Goal: Information Seeking & Learning: Learn about a topic

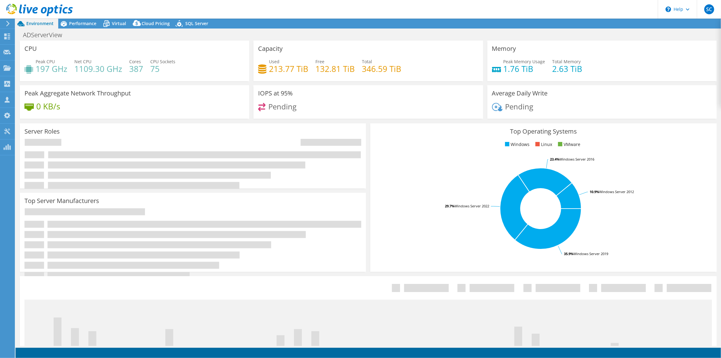
select select "USD"
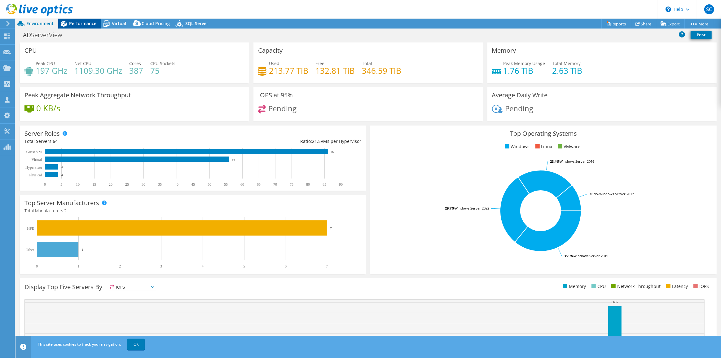
click at [73, 24] on span "Performance" at bounding box center [82, 23] width 27 height 6
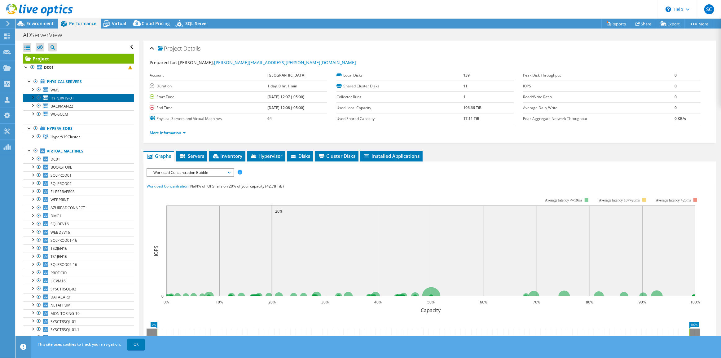
click at [59, 98] on span "HYPERV19-01" at bounding box center [63, 97] width 24 height 5
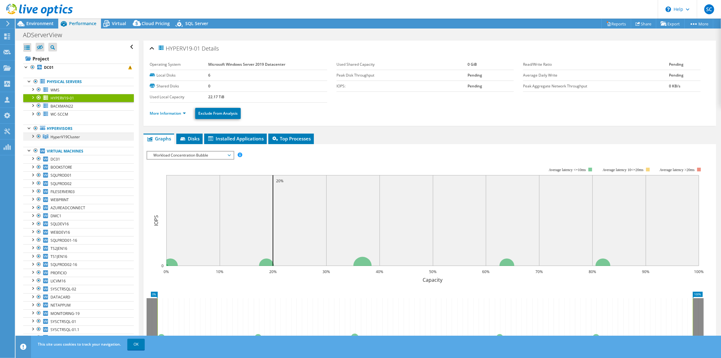
click at [33, 135] on div at bounding box center [32, 136] width 6 height 6
drag, startPoint x: 36, startPoint y: 81, endPoint x: 37, endPoint y: 96, distance: 14.9
click at [36, 81] on div at bounding box center [36, 81] width 6 height 7
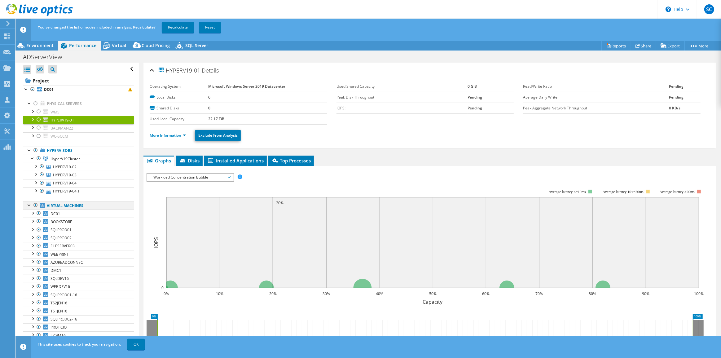
click at [34, 205] on div at bounding box center [36, 205] width 6 height 7
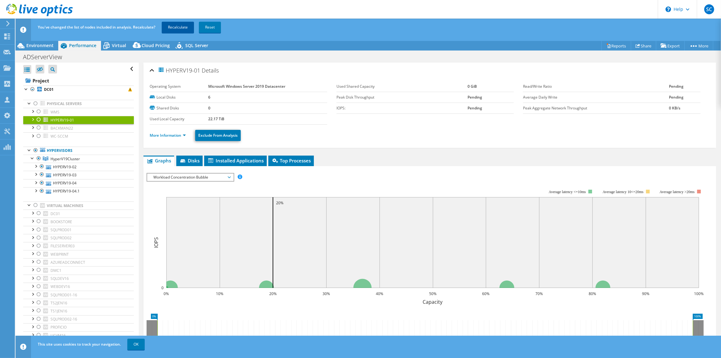
click at [177, 28] on link "Recalculate" at bounding box center [178, 27] width 32 height 11
click at [121, 46] on span "Virtual" at bounding box center [119, 45] width 14 height 6
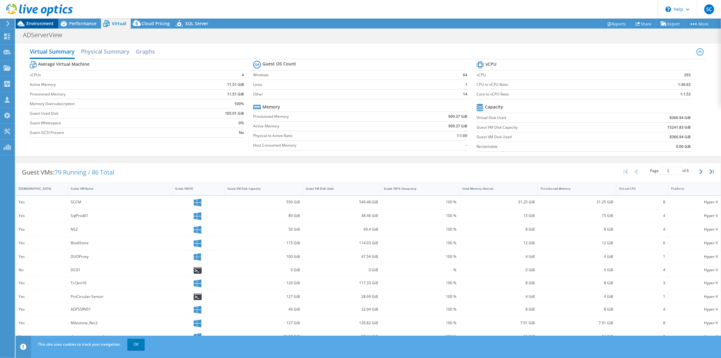
click at [43, 24] on span "Environment" at bounding box center [39, 23] width 27 height 6
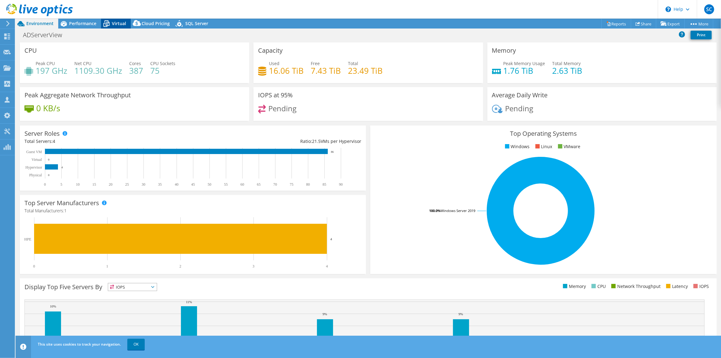
click at [122, 24] on span "Virtual" at bounding box center [119, 23] width 14 height 6
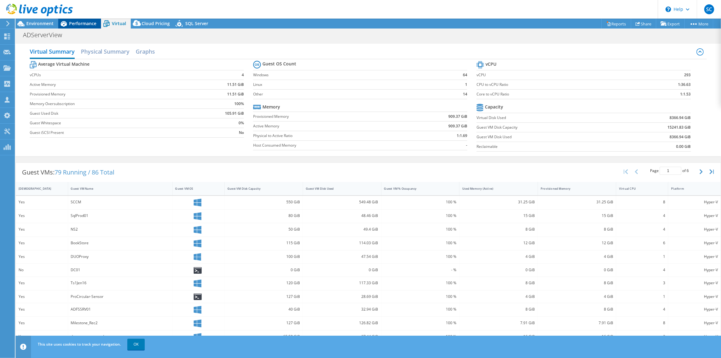
click at [90, 24] on span "Performance" at bounding box center [82, 23] width 27 height 6
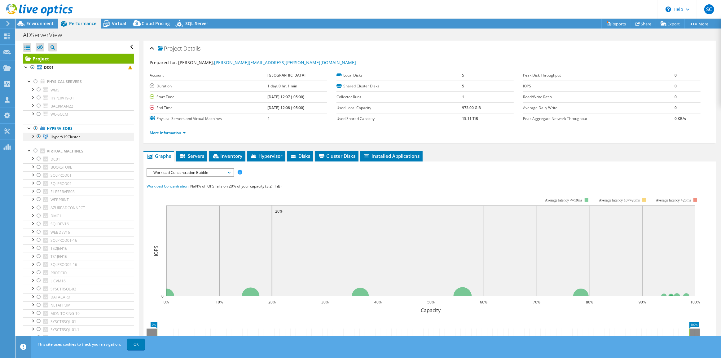
click at [33, 135] on div at bounding box center [32, 136] width 6 height 6
click at [71, 145] on link "HYPERV19-02" at bounding box center [78, 145] width 111 height 8
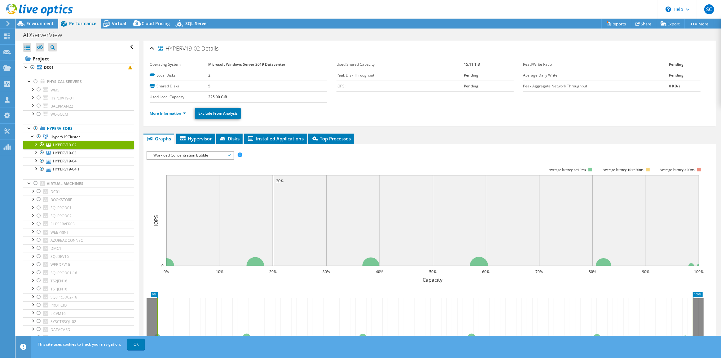
click at [170, 115] on link "More Information" at bounding box center [168, 113] width 36 height 5
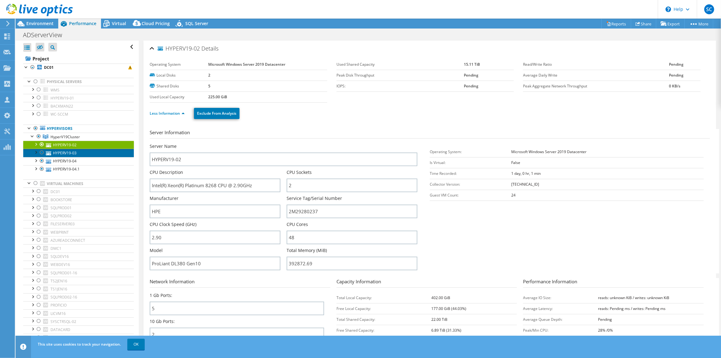
click at [80, 154] on link "HYPERV19-03" at bounding box center [78, 153] width 111 height 8
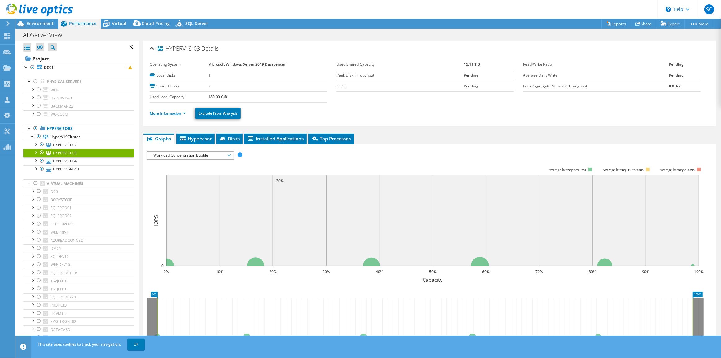
click at [162, 113] on link "More Information" at bounding box center [168, 113] width 36 height 5
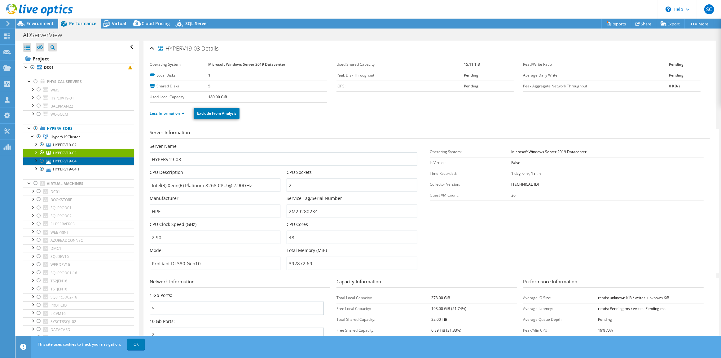
click at [72, 161] on link "HYPERV19-04" at bounding box center [78, 161] width 111 height 8
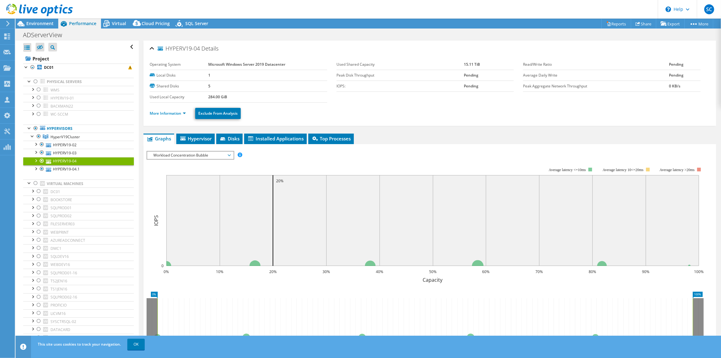
click at [167, 115] on li "More Information" at bounding box center [170, 113] width 40 height 7
click at [167, 114] on link "More Information" at bounding box center [168, 113] width 36 height 5
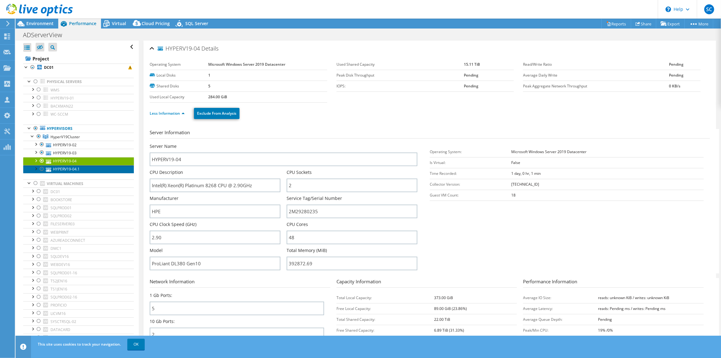
click at [78, 169] on link "HYPERV19-04.1" at bounding box center [78, 169] width 111 height 8
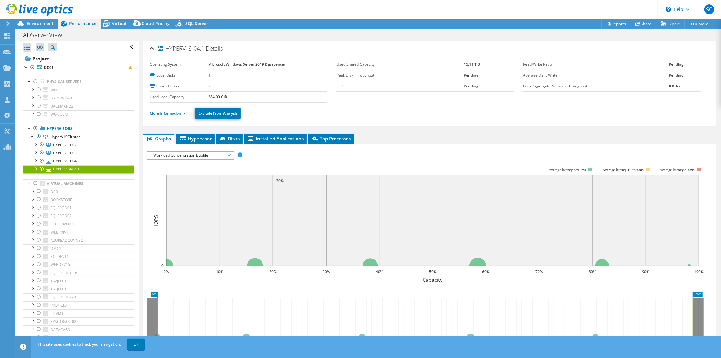
click at [161, 112] on link "More Information" at bounding box center [168, 113] width 36 height 5
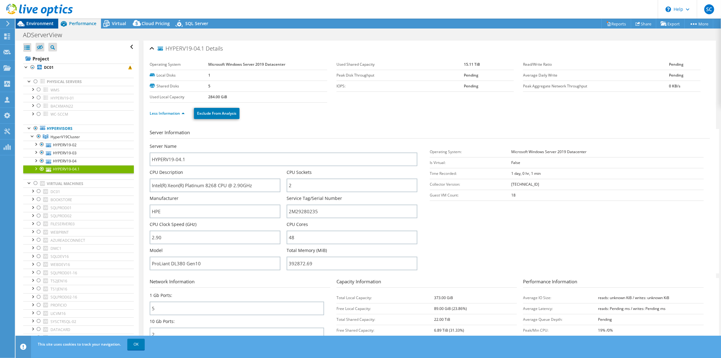
click at [50, 22] on span "Environment" at bounding box center [39, 23] width 27 height 6
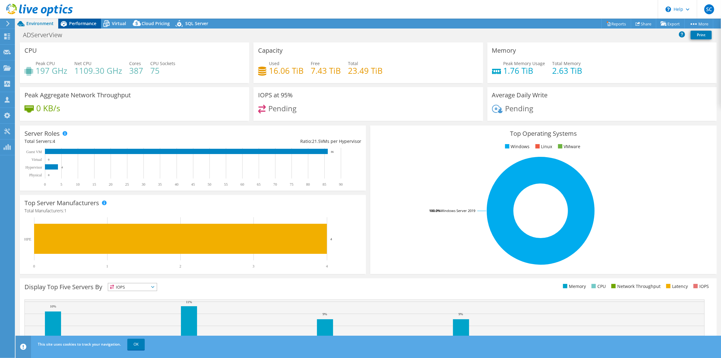
click at [80, 22] on span "Performance" at bounding box center [82, 23] width 27 height 6
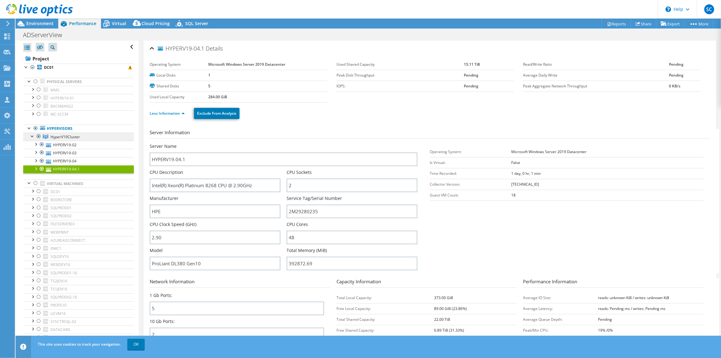
click at [65, 138] on span "HyperV19Cluster" at bounding box center [65, 136] width 29 height 5
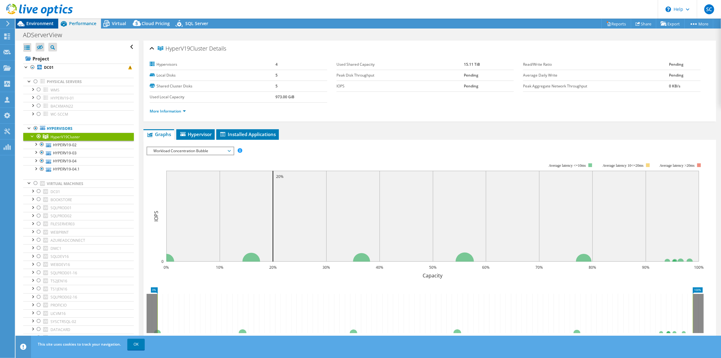
click at [38, 22] on span "Environment" at bounding box center [39, 23] width 27 height 6
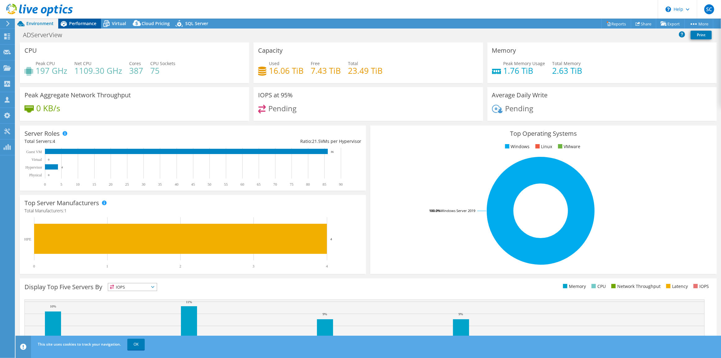
click at [87, 24] on span "Performance" at bounding box center [82, 23] width 27 height 6
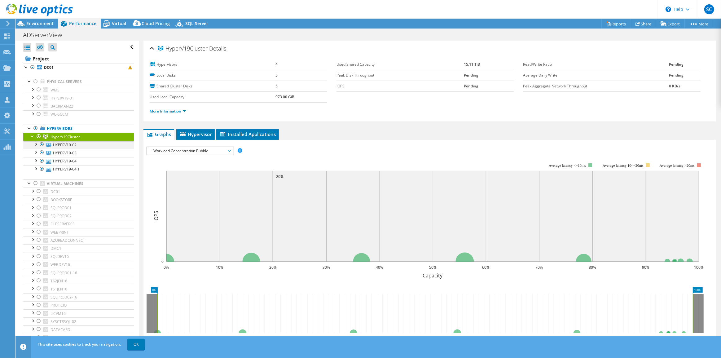
click at [43, 143] on div at bounding box center [42, 144] width 6 height 7
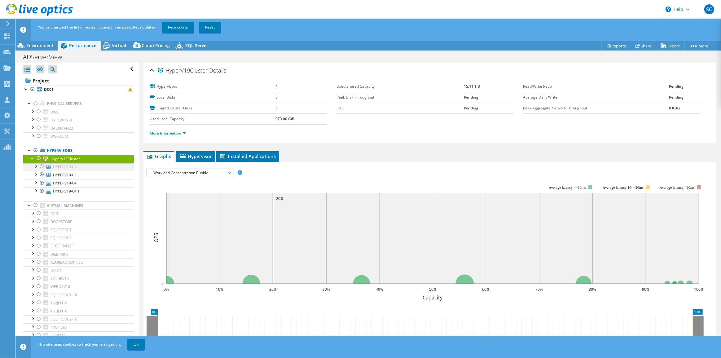
click at [41, 167] on div at bounding box center [42, 166] width 6 height 7
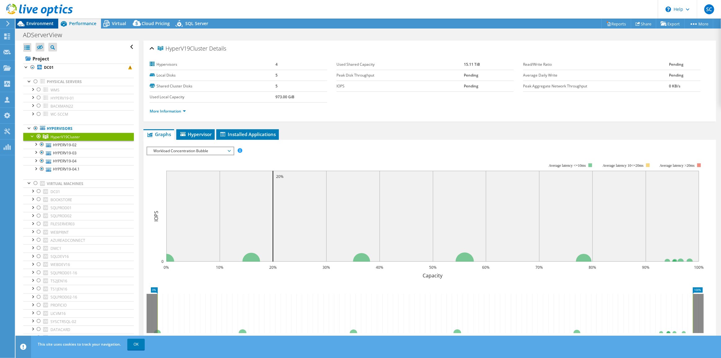
click at [44, 22] on span "Environment" at bounding box center [39, 23] width 27 height 6
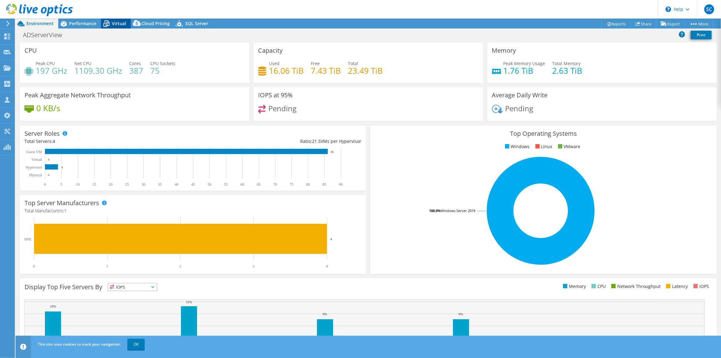
click at [124, 23] on span "Virtual" at bounding box center [119, 23] width 14 height 6
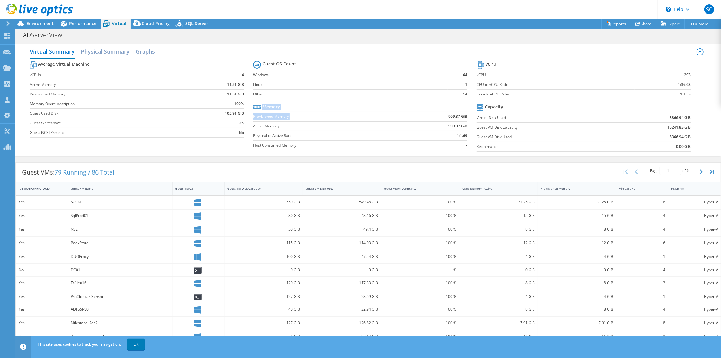
drag, startPoint x: 446, startPoint y: 116, endPoint x: 465, endPoint y: 116, distance: 19.5
click at [465, 116] on section "Guest OS Count Windows 64 Linux 1 Other 14 Memory Provisioned Memory 909.37 GiB…" at bounding box center [365, 106] width 224 height 94
click at [459, 124] on b "909.37 GiB" at bounding box center [458, 126] width 19 height 6
drag, startPoint x: 74, startPoint y: 22, endPoint x: 73, endPoint y: 25, distance: 3.5
click at [74, 22] on span "Performance" at bounding box center [82, 23] width 27 height 6
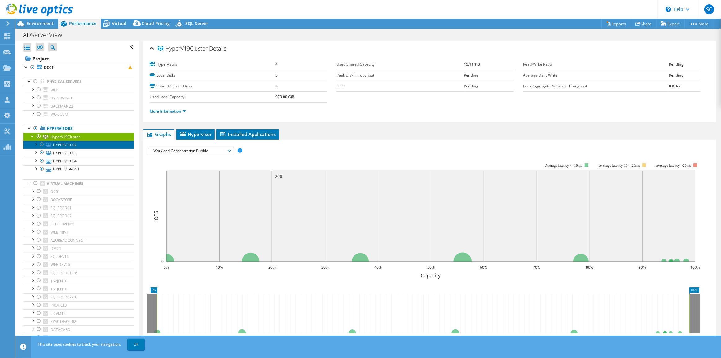
click at [73, 143] on link "HYPERV19-02" at bounding box center [78, 145] width 111 height 8
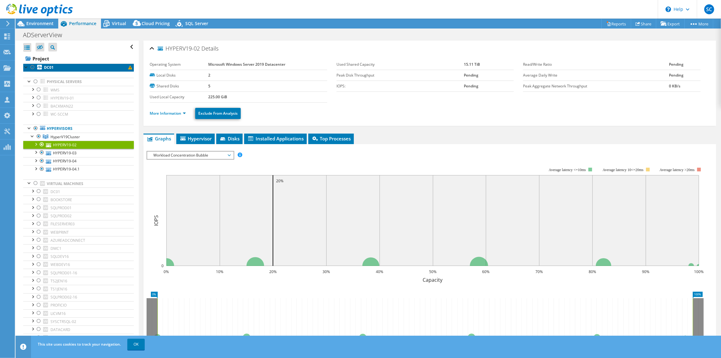
click at [53, 67] on b "DC01" at bounding box center [49, 67] width 10 height 5
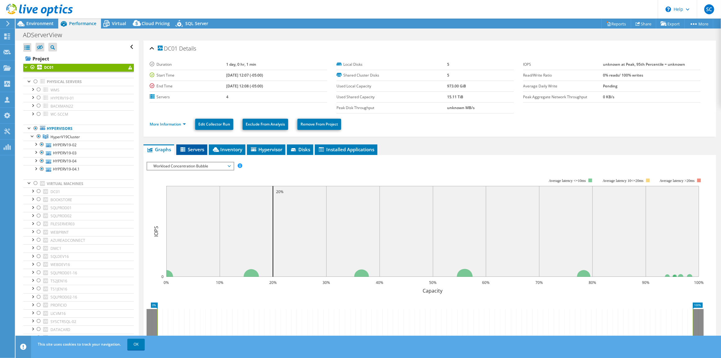
click at [195, 148] on span "Servers" at bounding box center [192, 149] width 25 height 6
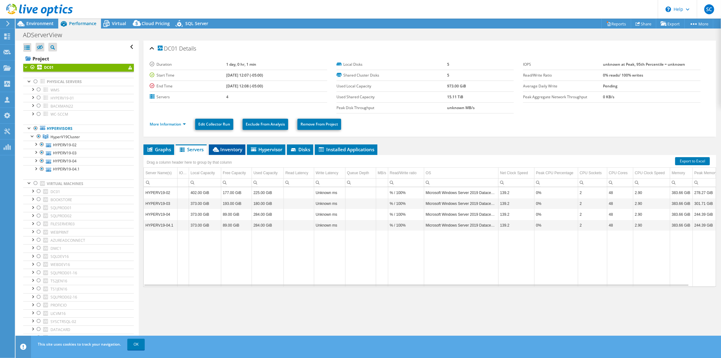
click at [225, 150] on span "Inventory" at bounding box center [227, 149] width 30 height 6
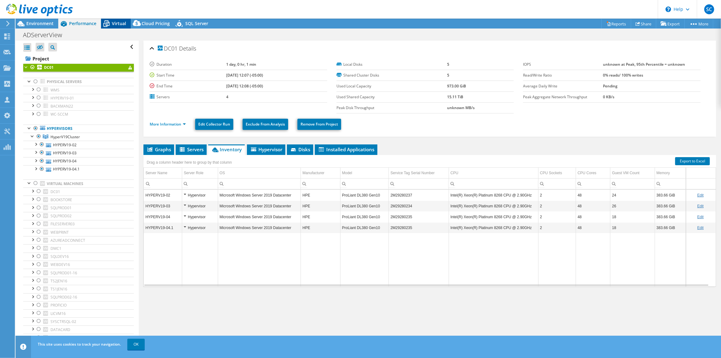
click at [124, 24] on span "Virtual" at bounding box center [119, 23] width 14 height 6
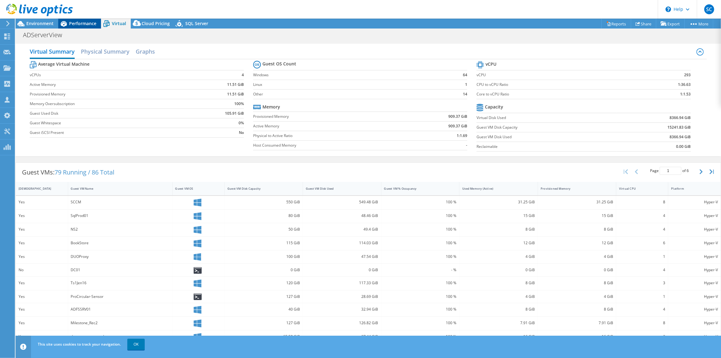
click at [90, 23] on span "Performance" at bounding box center [82, 23] width 27 height 6
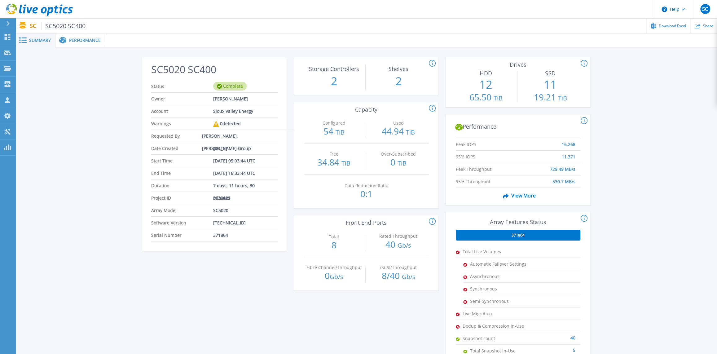
drag, startPoint x: 637, startPoint y: 291, endPoint x: 614, endPoint y: 282, distance: 24.1
click at [637, 291] on div "SC5020 SC400 Status Complete Owner Craig Namken Account Sioux Valley Energy War…" at bounding box center [367, 231] width 702 height 369
click at [79, 42] on span "Performance" at bounding box center [85, 40] width 32 height 4
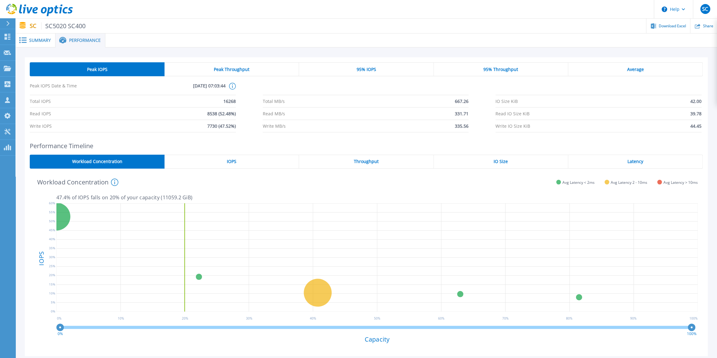
click at [44, 41] on span "Summary" at bounding box center [40, 40] width 22 height 4
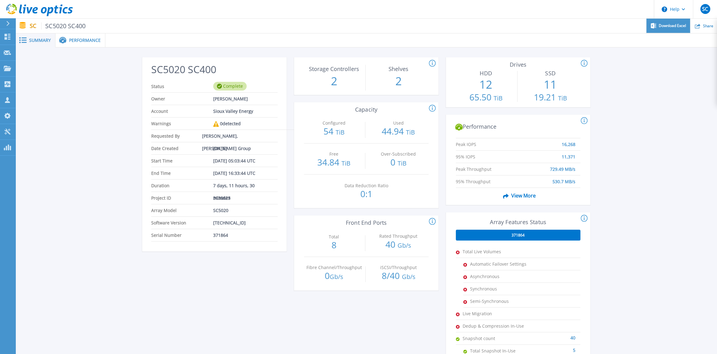
click at [667, 26] on span "Download Excel" at bounding box center [672, 26] width 27 height 4
click at [8, 36] on icon at bounding box center [8, 37] width 6 height 6
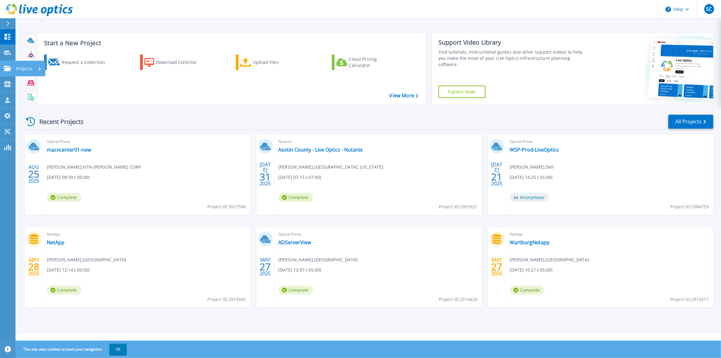
click at [10, 68] on icon at bounding box center [7, 68] width 7 height 5
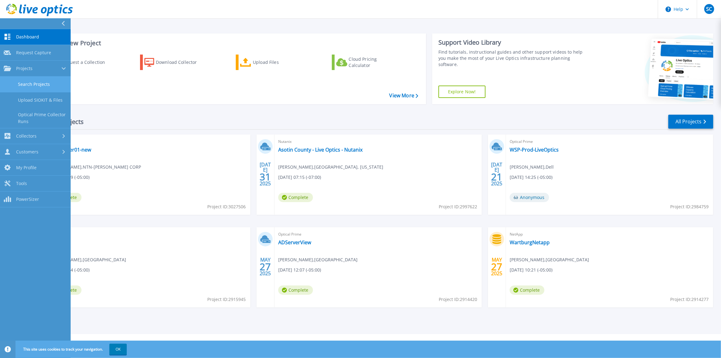
click at [42, 84] on link "Search Projects" at bounding box center [35, 85] width 71 height 16
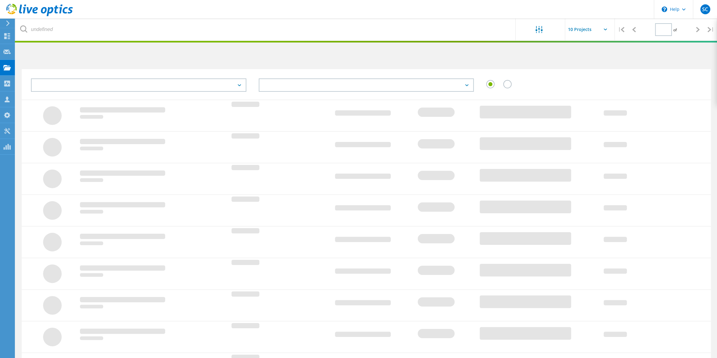
type input "1"
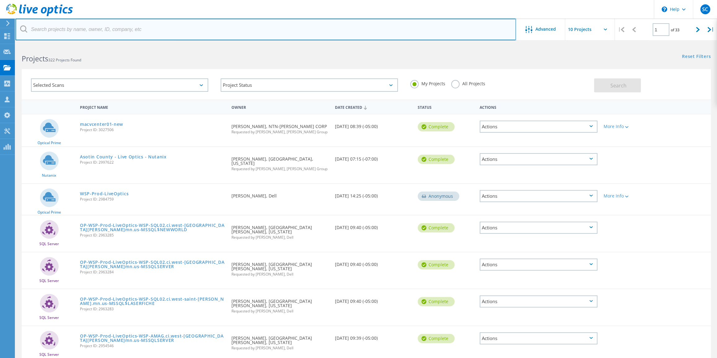
click at [109, 33] on input "text" at bounding box center [266, 30] width 501 height 22
type input "sioux valley"
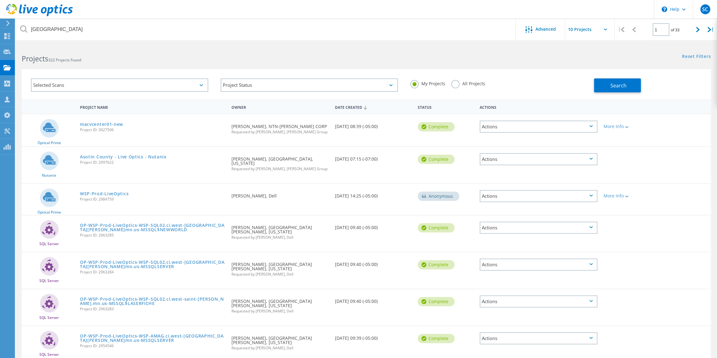
click at [456, 83] on label "All Projects" at bounding box center [468, 83] width 34 height 6
click at [0, 0] on input "All Projects" at bounding box center [0, 0] width 0 height 0
click at [618, 87] on span "Search" at bounding box center [619, 85] width 16 height 7
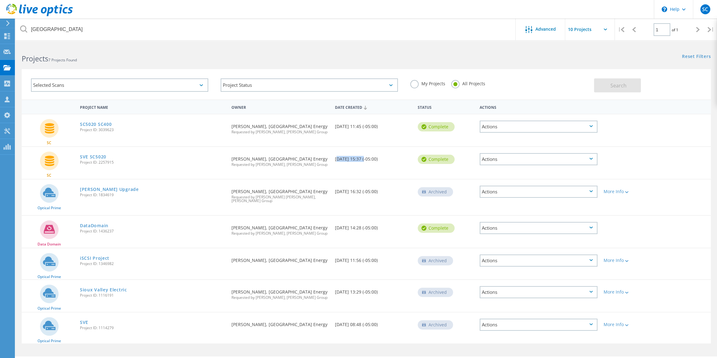
drag, startPoint x: 335, startPoint y: 159, endPoint x: 362, endPoint y: 159, distance: 27.3
click at [362, 159] on div "Date Created 08/24/2023, 15:37 (-05:00)" at bounding box center [373, 157] width 83 height 20
drag, startPoint x: 334, startPoint y: 125, endPoint x: 358, endPoint y: 125, distance: 24.8
click at [358, 125] on div "Date Created 09/03/2025, 11:45 (-05:00)" at bounding box center [373, 124] width 83 height 20
click at [124, 189] on link "Brandon Flash Upgrade" at bounding box center [109, 189] width 59 height 4
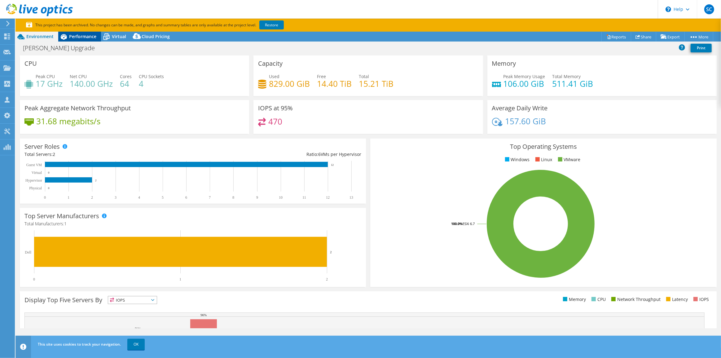
click at [91, 36] on span "Performance" at bounding box center [82, 36] width 27 height 6
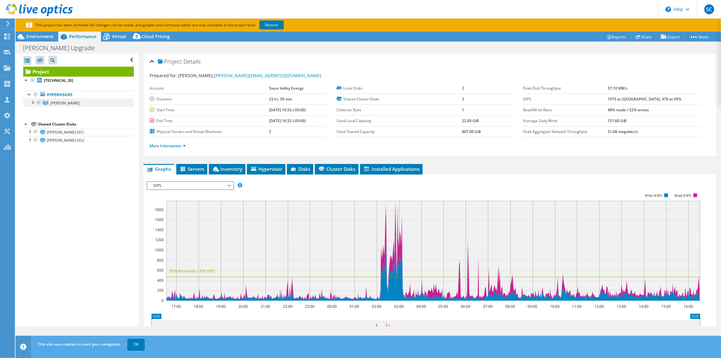
click at [33, 102] on div at bounding box center [32, 102] width 6 height 6
click at [29, 132] on div at bounding box center [29, 131] width 6 height 6
click at [116, 39] on span "Virtual" at bounding box center [119, 36] width 14 height 6
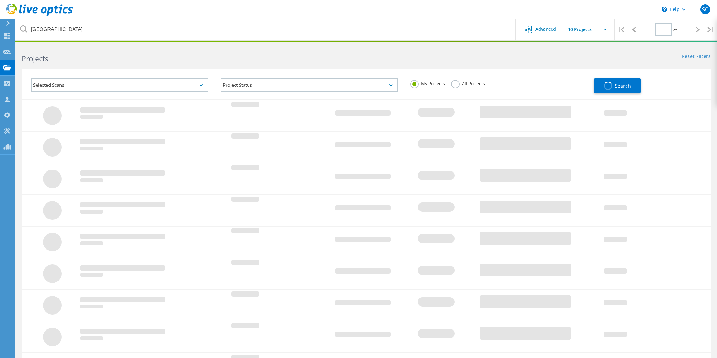
type input "1"
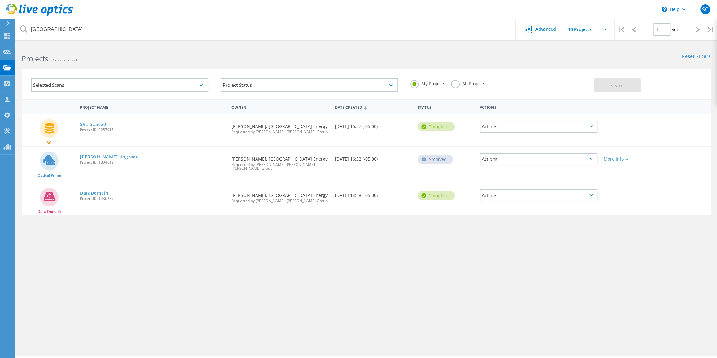
click at [455, 85] on label "All Projects" at bounding box center [468, 83] width 34 height 6
click at [0, 0] on input "All Projects" at bounding box center [0, 0] width 0 height 0
click at [618, 90] on button "Search" at bounding box center [617, 85] width 47 height 14
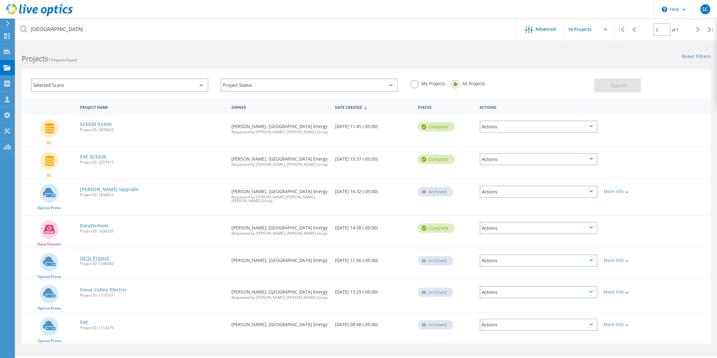
click at [105, 256] on link "iSCSI Project" at bounding box center [94, 258] width 29 height 4
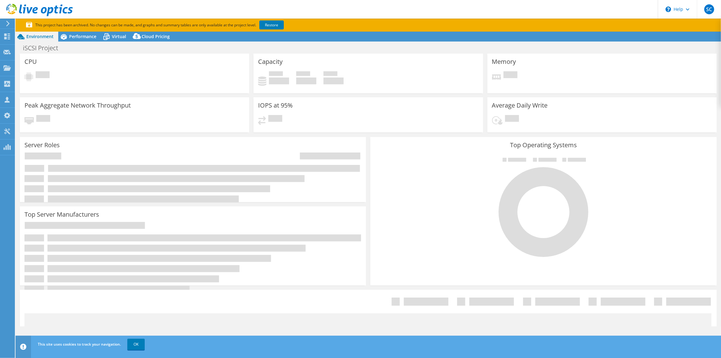
select select "USD"
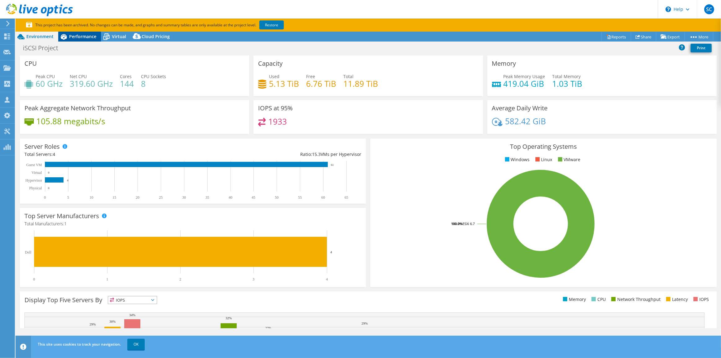
click at [83, 37] on span "Performance" at bounding box center [82, 36] width 27 height 6
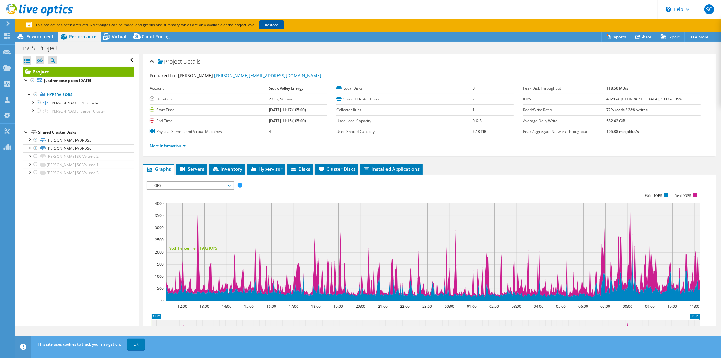
click at [274, 25] on link "Restore" at bounding box center [272, 24] width 24 height 9
click at [141, 194] on div "Project Details Prepared for: [PERSON_NAME], [PERSON_NAME][EMAIL_ADDRESS][DOMAI…" at bounding box center [430, 239] width 582 height 371
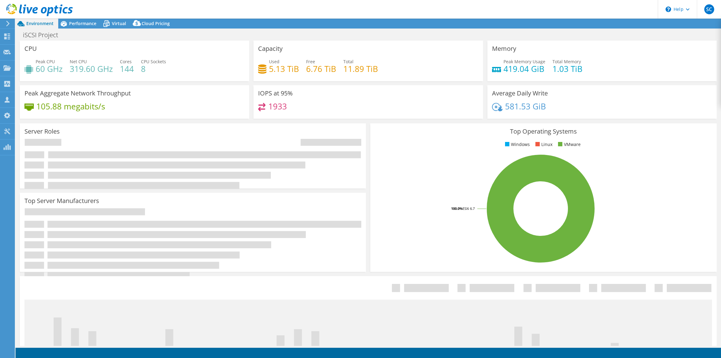
select select "USD"
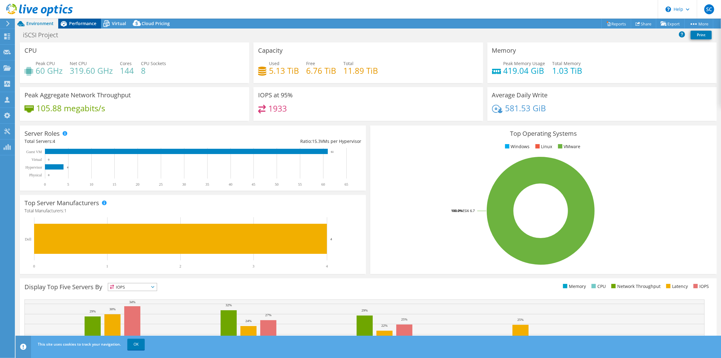
click at [82, 21] on span "Performance" at bounding box center [82, 23] width 27 height 6
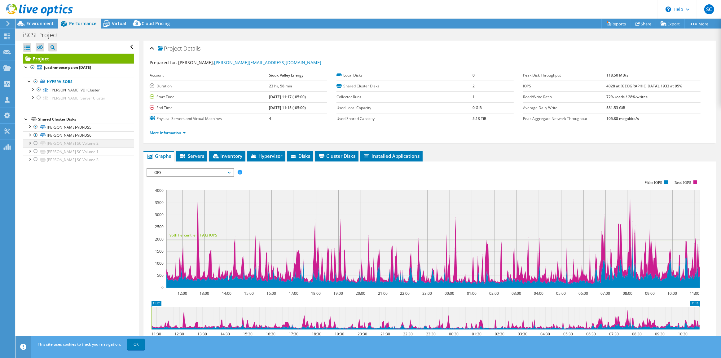
click at [36, 144] on div at bounding box center [36, 143] width 6 height 7
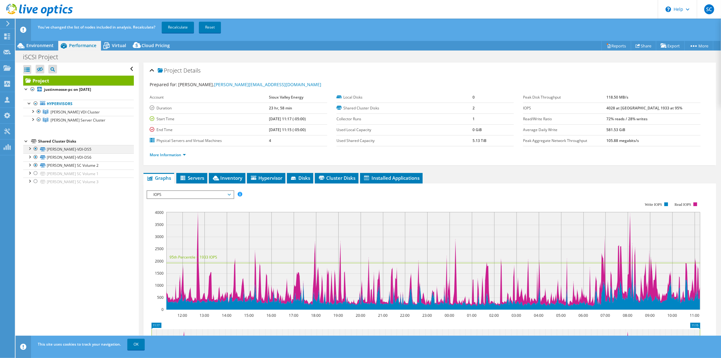
click at [35, 151] on div at bounding box center [36, 148] width 6 height 7
click at [36, 173] on div at bounding box center [36, 173] width 6 height 7
click at [34, 181] on div at bounding box center [36, 181] width 6 height 7
click at [35, 149] on div at bounding box center [36, 148] width 6 height 7
click at [180, 27] on link "Recalculate" at bounding box center [178, 27] width 32 height 11
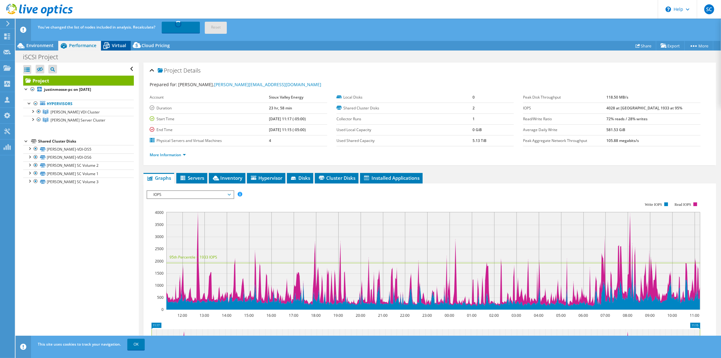
click at [115, 43] on span "Virtual" at bounding box center [119, 45] width 14 height 6
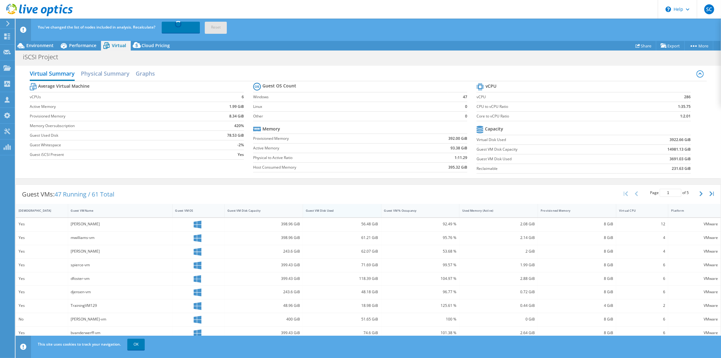
click at [317, 211] on div "Guest VM Disk Used" at bounding box center [338, 211] width 65 height 4
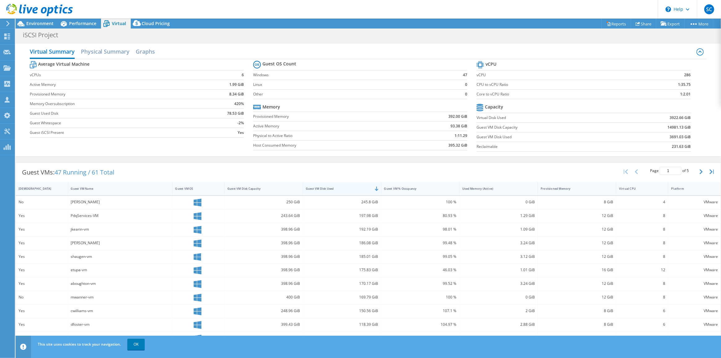
click at [327, 190] on div "Guest VM Disk Used" at bounding box center [338, 189] width 65 height 4
click at [87, 23] on span "Performance" at bounding box center [82, 23] width 27 height 6
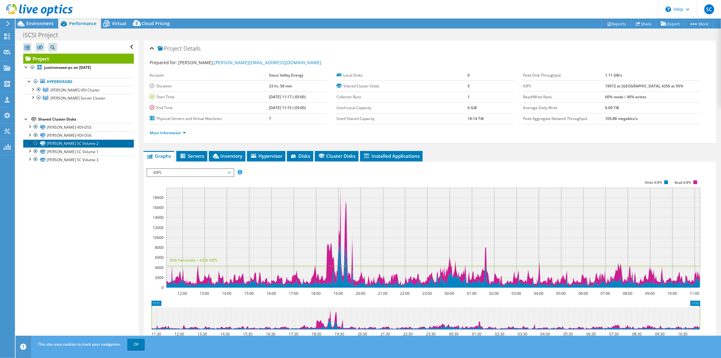
click at [73, 141] on link "[PERSON_NAME] SC Volume 2" at bounding box center [78, 144] width 111 height 8
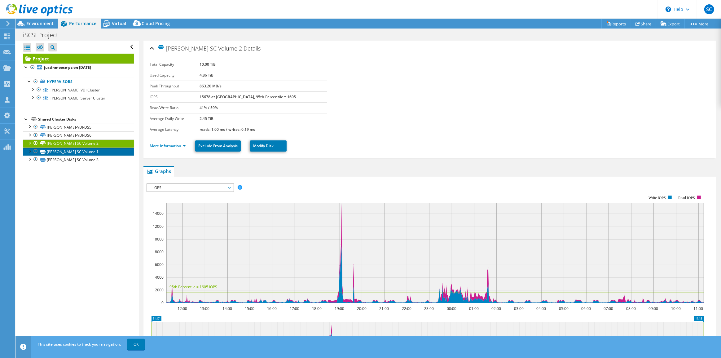
click at [73, 149] on link "[PERSON_NAME] SC Volume 1" at bounding box center [78, 152] width 111 height 8
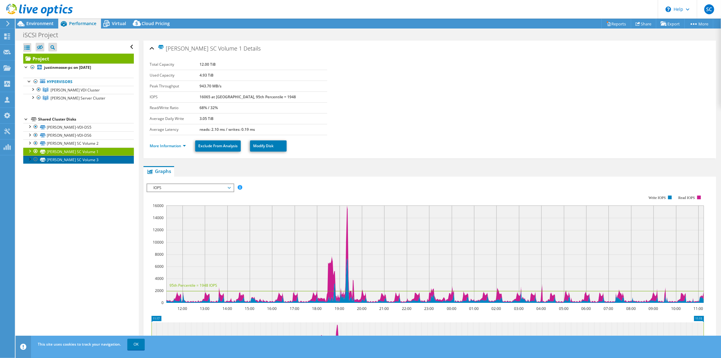
click at [74, 158] on link "[PERSON_NAME] SC Volume 3" at bounding box center [78, 160] width 111 height 8
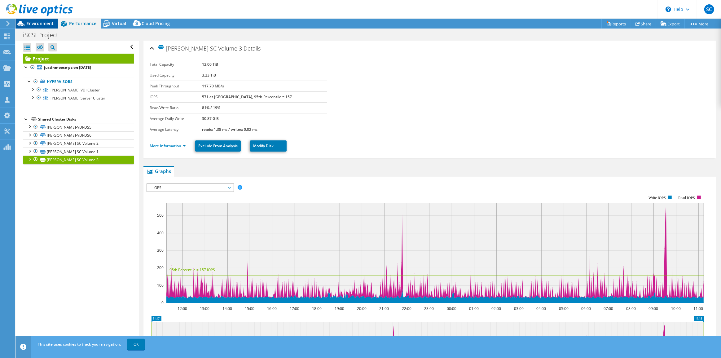
click at [49, 27] on div "Environment" at bounding box center [37, 24] width 43 height 10
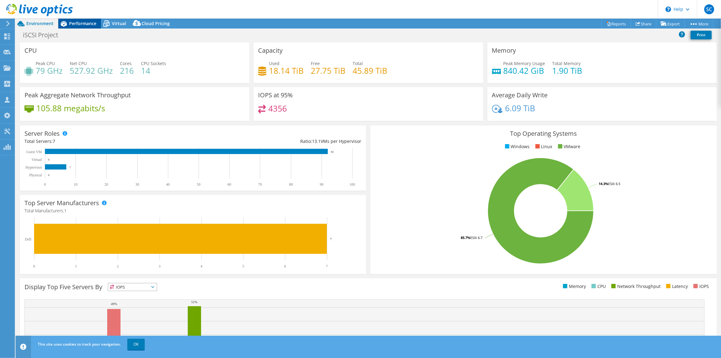
click at [79, 23] on span "Performance" at bounding box center [82, 23] width 27 height 6
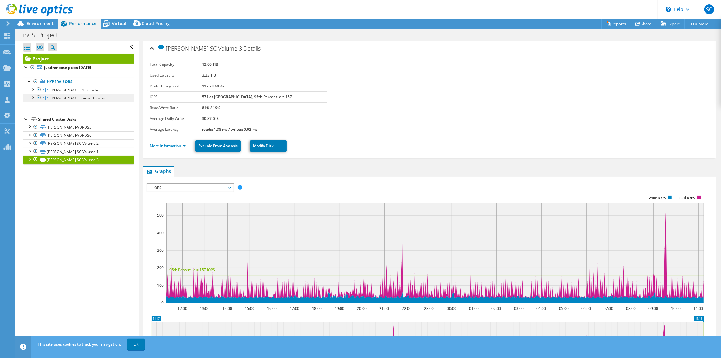
click at [83, 99] on span "[PERSON_NAME] Server Cluster" at bounding box center [78, 97] width 55 height 5
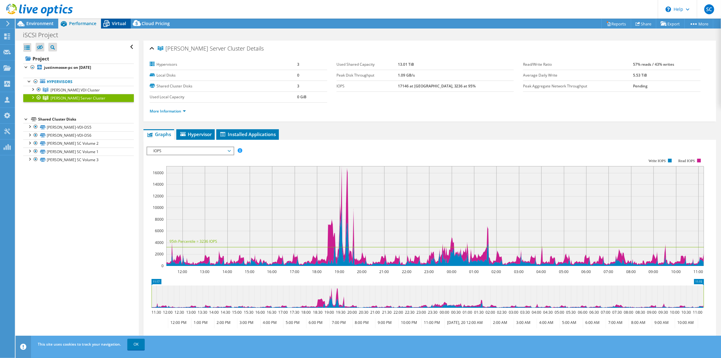
click at [118, 25] on span "Virtual" at bounding box center [119, 23] width 14 height 6
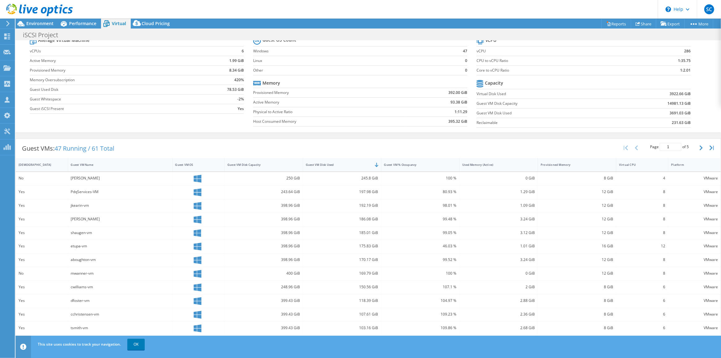
scroll to position [56, 0]
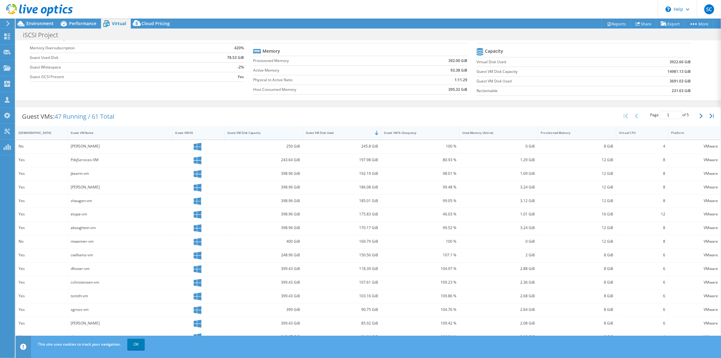
click at [261, 134] on div "Guest VM Disk Capacity" at bounding box center [260, 133] width 71 height 10
click at [326, 134] on div "Guest VM Disk Used" at bounding box center [338, 133] width 71 height 10
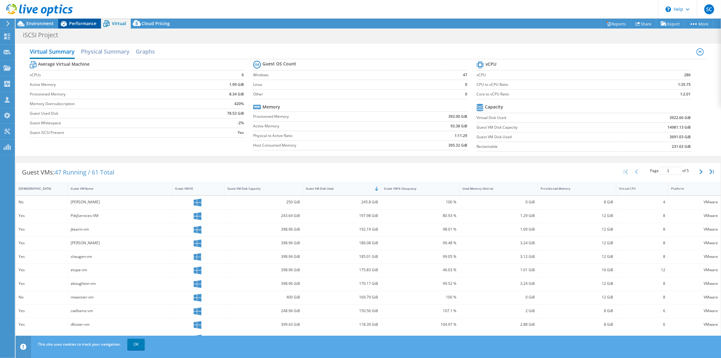
click at [90, 24] on span "Performance" at bounding box center [82, 23] width 27 height 6
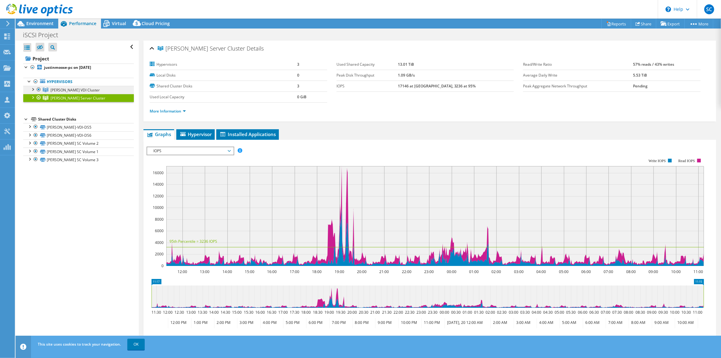
click at [63, 89] on span "[PERSON_NAME] VDI Cluster" at bounding box center [75, 89] width 49 height 5
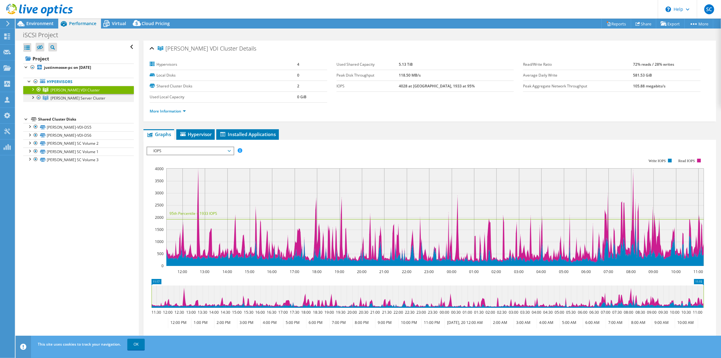
click at [33, 97] on div at bounding box center [32, 97] width 6 height 6
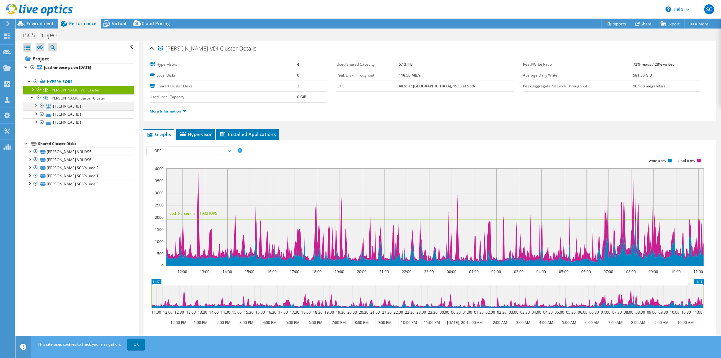
click at [37, 105] on div at bounding box center [36, 105] width 6 height 6
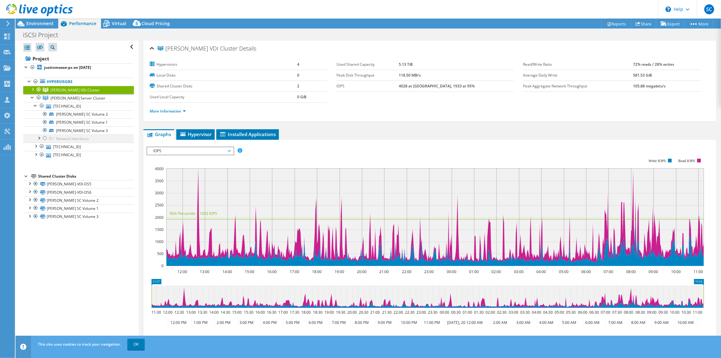
click at [44, 138] on div at bounding box center [45, 138] width 6 height 7
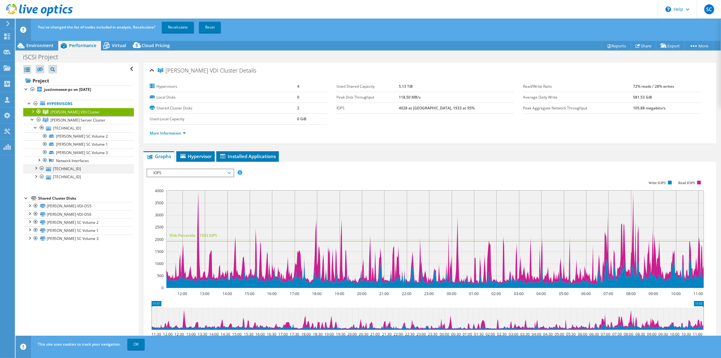
click at [36, 169] on div at bounding box center [36, 168] width 6 height 6
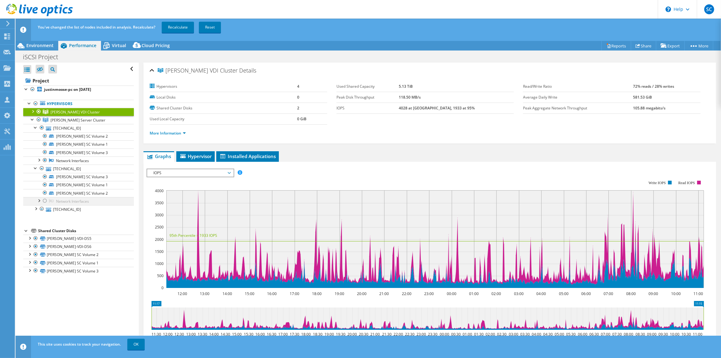
click at [44, 201] on div at bounding box center [45, 200] width 6 height 7
click at [35, 208] on div at bounding box center [36, 208] width 6 height 6
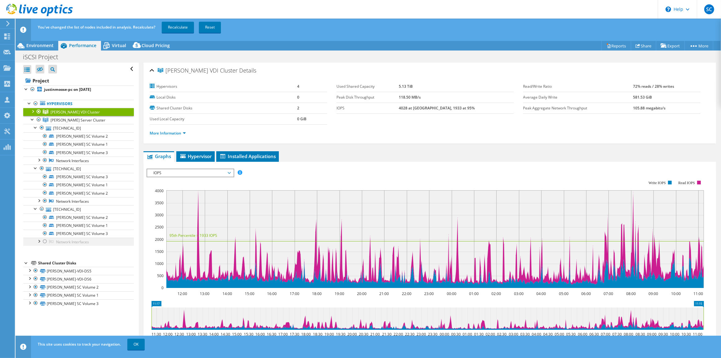
click at [44, 241] on div at bounding box center [45, 241] width 6 height 7
click at [177, 29] on link "Recalculate" at bounding box center [178, 27] width 32 height 11
drag, startPoint x: 158, startPoint y: 146, endPoint x: 199, endPoint y: 132, distance: 43.9
click at [158, 146] on div "[PERSON_NAME] VDI Cluster Details Hypervisors 4 Local Disks 0 Shared Cluster Di…" at bounding box center [430, 243] width 582 height 361
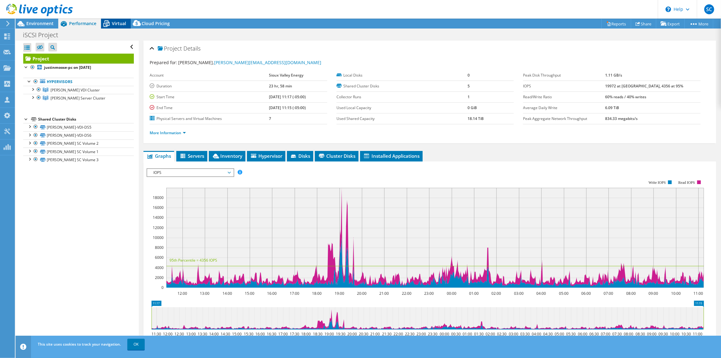
click at [121, 25] on span "Virtual" at bounding box center [119, 23] width 14 height 6
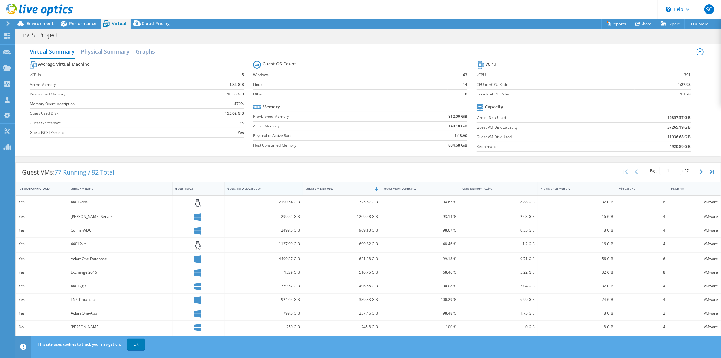
click at [275, 189] on div "Guest VM Disk Capacity" at bounding box center [260, 189] width 65 height 4
click at [327, 191] on div "Guest VM Disk Used" at bounding box center [338, 189] width 71 height 10
click at [328, 190] on div "Guest VM Disk Used" at bounding box center [338, 189] width 71 height 10
